Goal: Navigation & Orientation: Find specific page/section

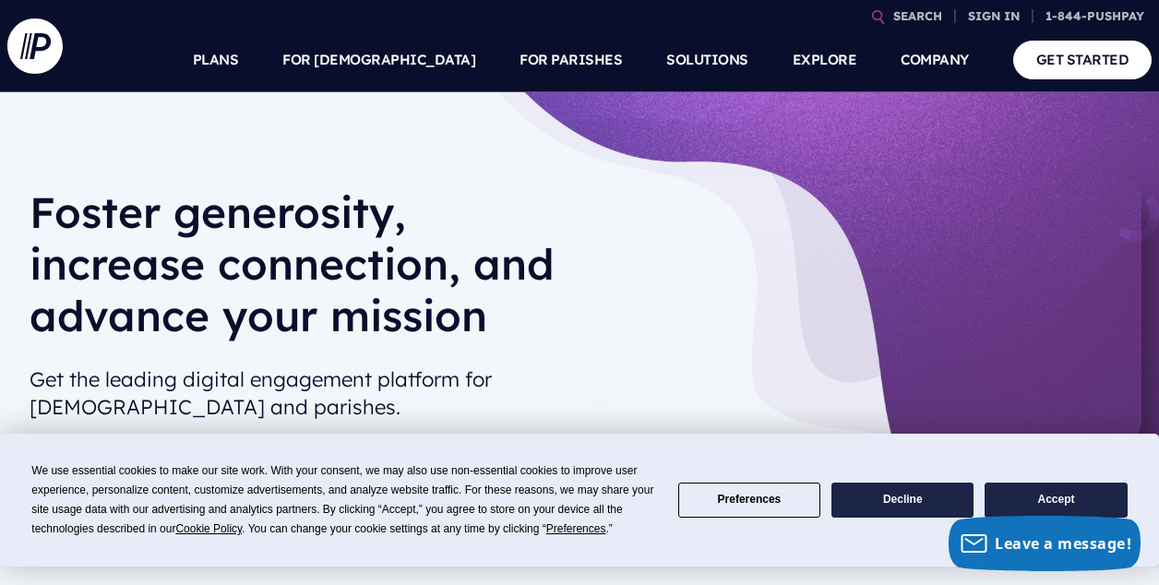
click at [768, 274] on p "Admin sign in for our Giving, [DEMOGRAPHIC_DATA] and MAS customers" at bounding box center [876, 301] width 288 height 79
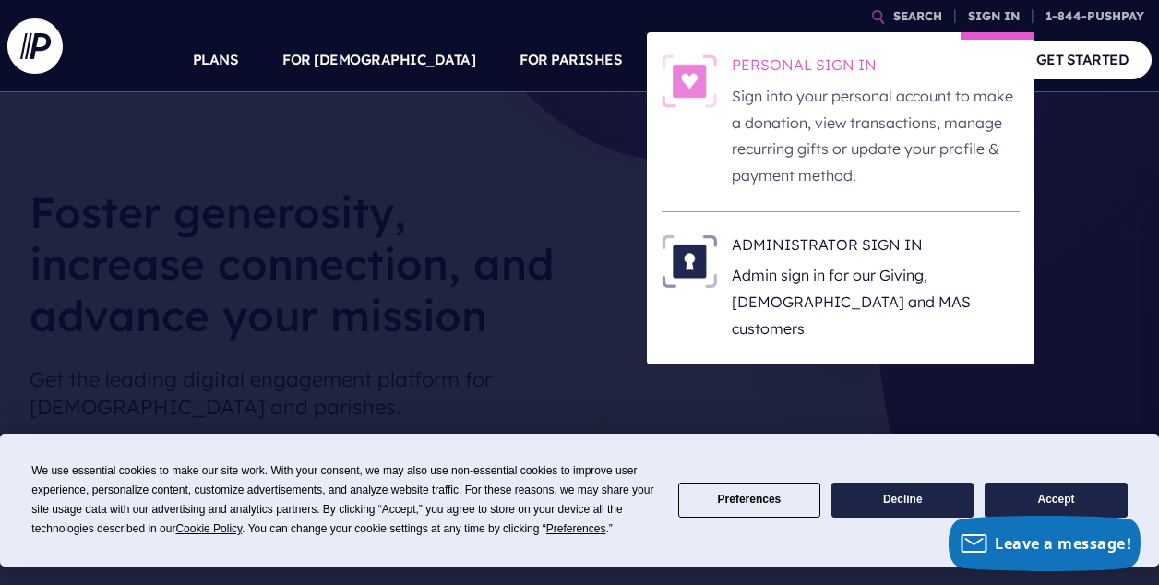
click at [777, 107] on p "Sign into your personal account to make a donation, view transactions, manage r…" at bounding box center [876, 136] width 288 height 106
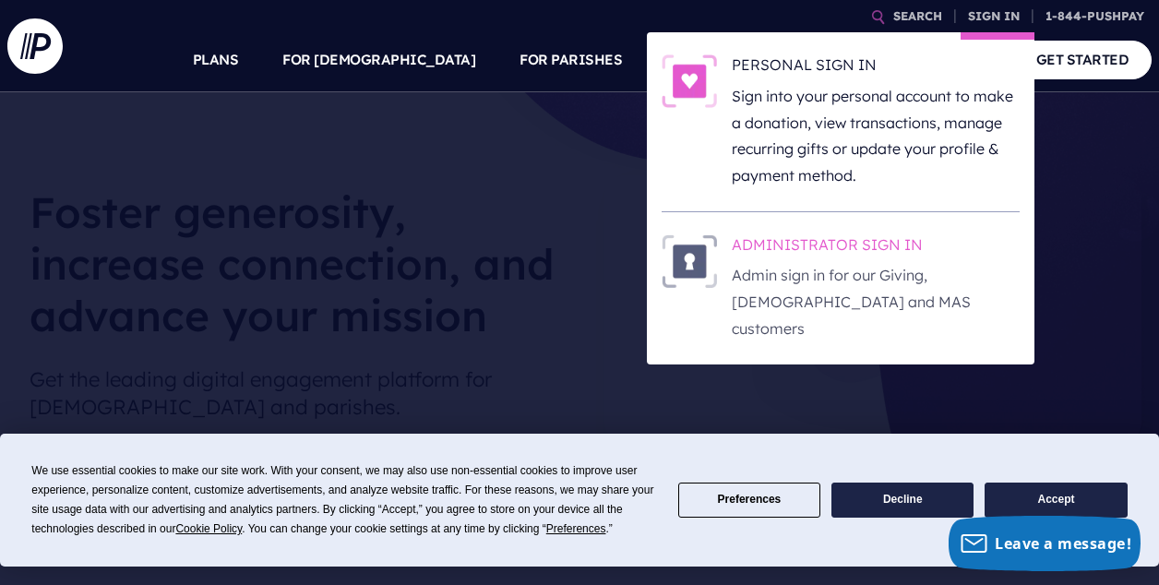
click at [861, 269] on p "Admin sign in for our Giving, [DEMOGRAPHIC_DATA] and MAS customers" at bounding box center [876, 301] width 288 height 79
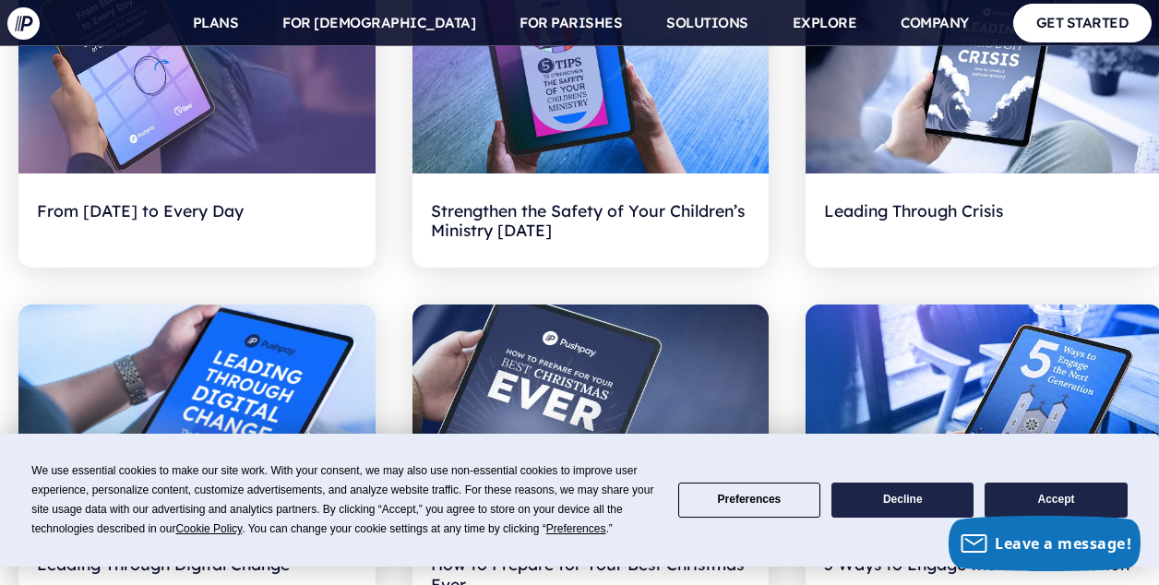
scroll to position [1463, 0]
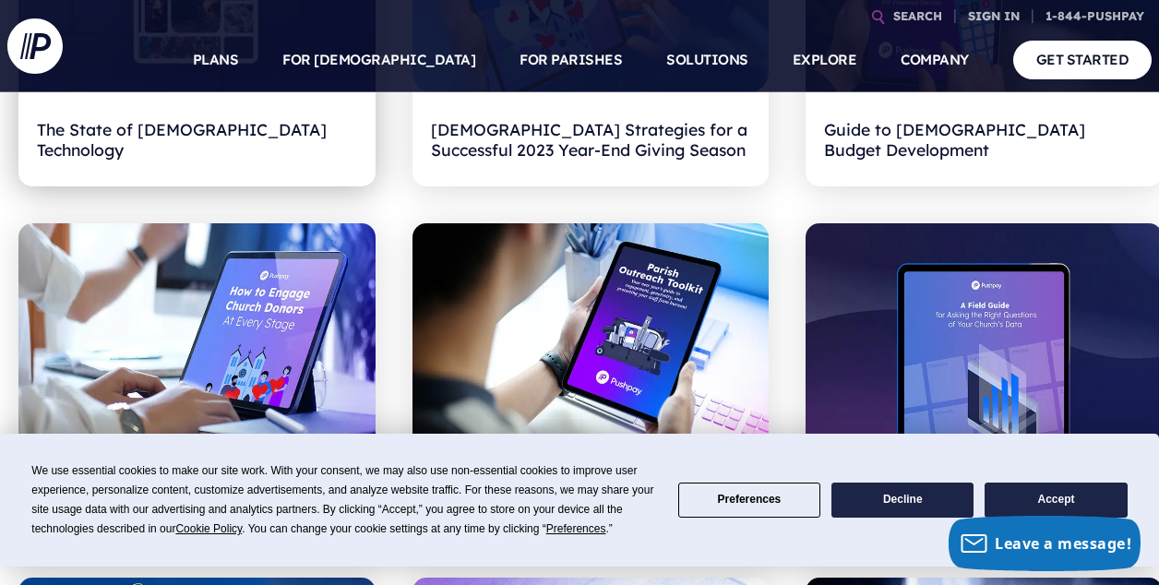
scroll to position [795, 0]
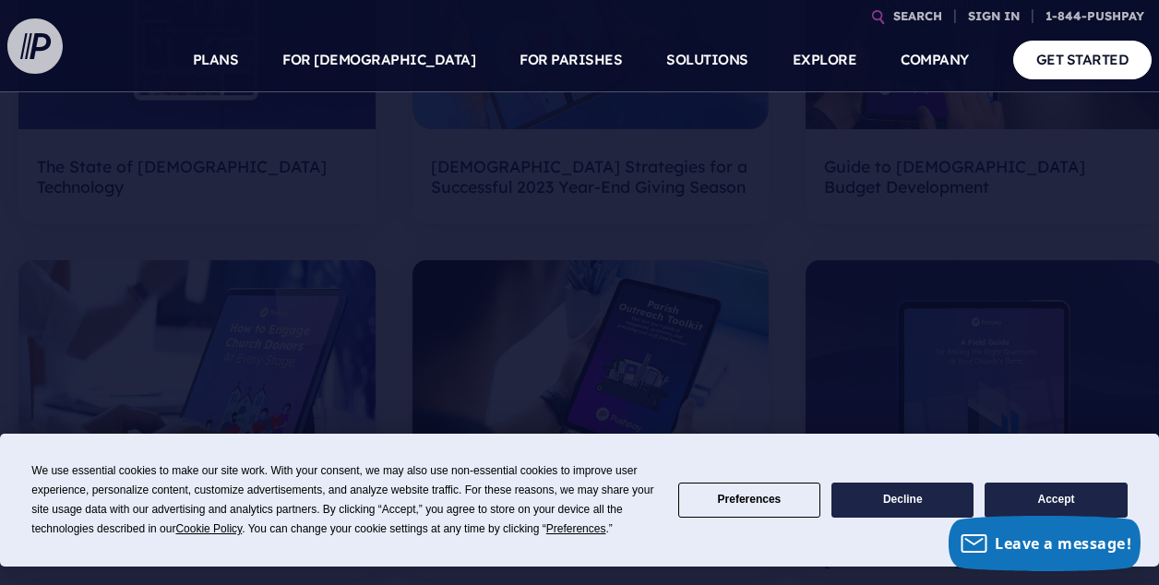
click at [21, 42] on img at bounding box center [34, 45] width 55 height 55
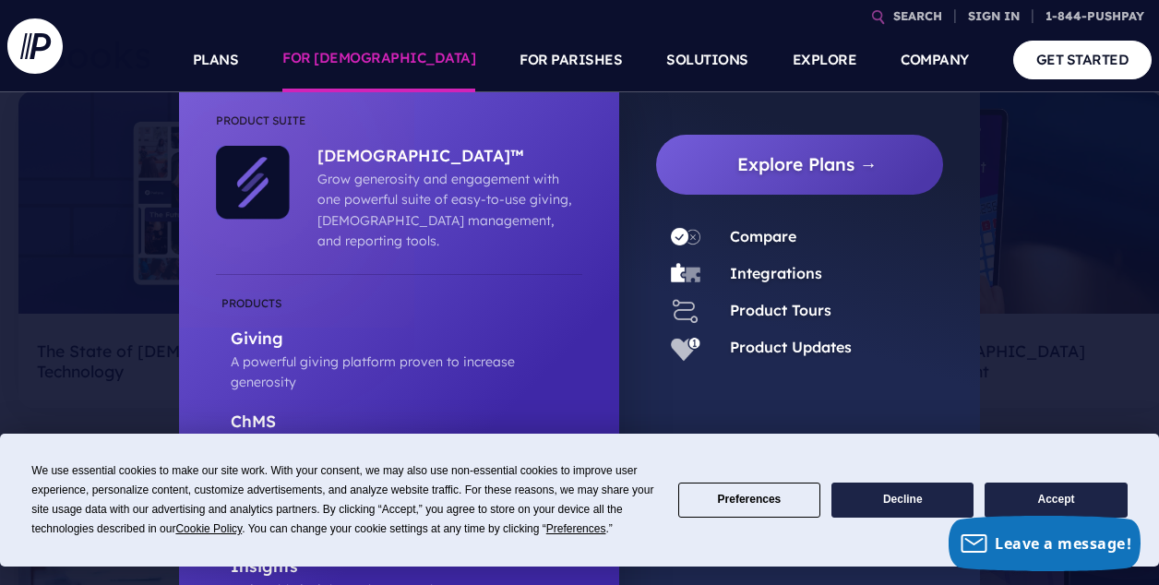
scroll to position [567, 0]
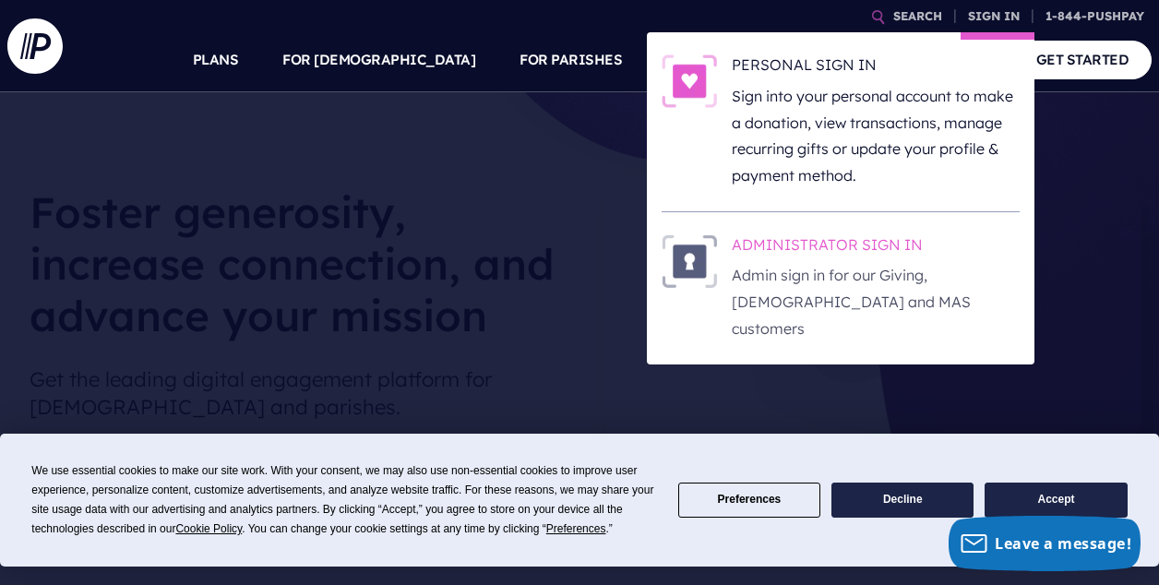
click at [777, 277] on p "Admin sign in for our Giving, [DEMOGRAPHIC_DATA] and MAS customers" at bounding box center [876, 301] width 288 height 79
click at [866, 272] on p "Admin sign in for our Giving, [DEMOGRAPHIC_DATA] and MAS customers" at bounding box center [876, 301] width 288 height 79
click at [855, 253] on h6 "ADMINISTRATOR SIGN IN" at bounding box center [876, 248] width 288 height 28
click at [757, 283] on p "Admin sign in for our Giving, [DEMOGRAPHIC_DATA] and MAS customers" at bounding box center [876, 301] width 288 height 79
